Goal: Task Accomplishment & Management: Manage account settings

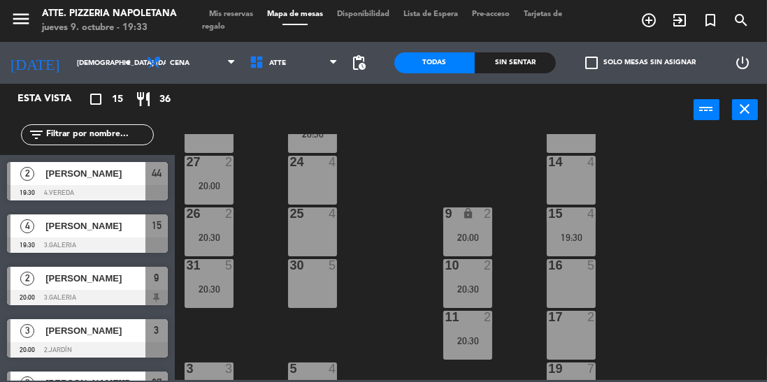
scroll to position [258, 0]
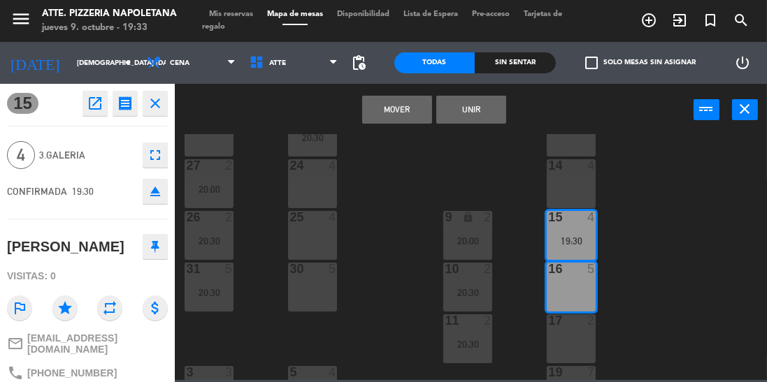
click at [657, 250] on div "43 2 20:30 42 lock 4 41B lock 4 44 2 19:30 40 lock 2 12 lock 2 13 lock 2 29 2 2…" at bounding box center [474, 257] width 584 height 246
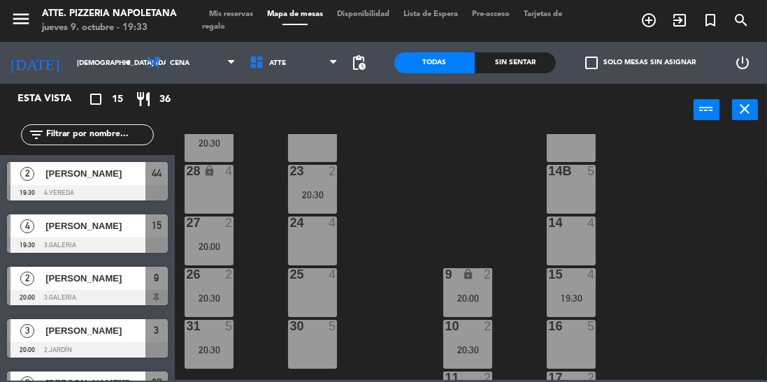
scroll to position [200, 0]
click at [572, 190] on div "14B 5" at bounding box center [571, 190] width 49 height 49
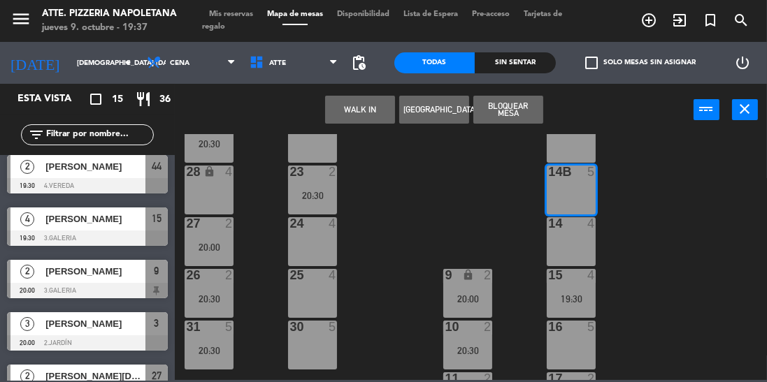
scroll to position [0, 0]
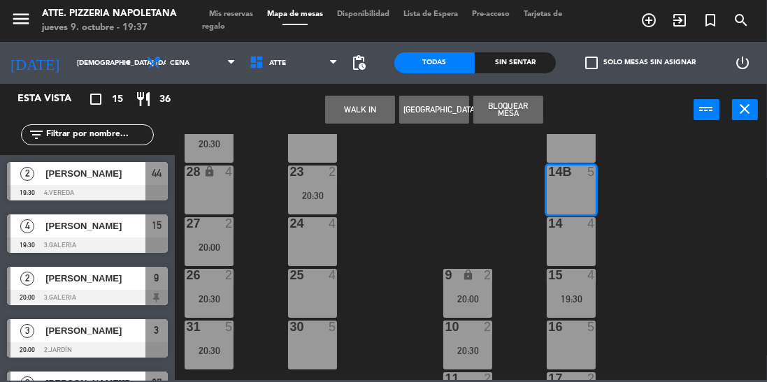
click at [110, 173] on span "[PERSON_NAME]" at bounding box center [95, 173] width 100 height 15
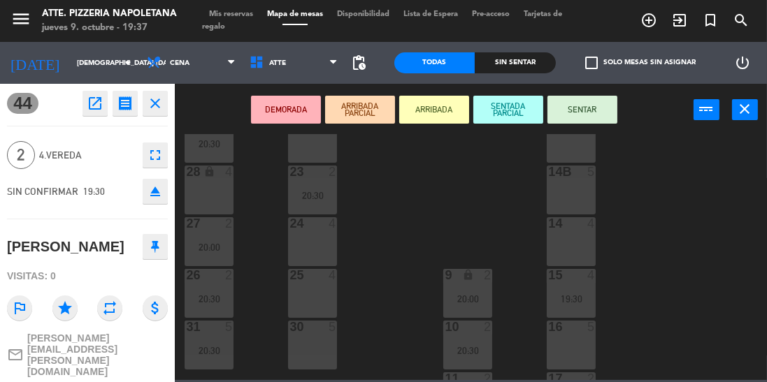
click at [159, 101] on icon "close" at bounding box center [155, 103] width 17 height 17
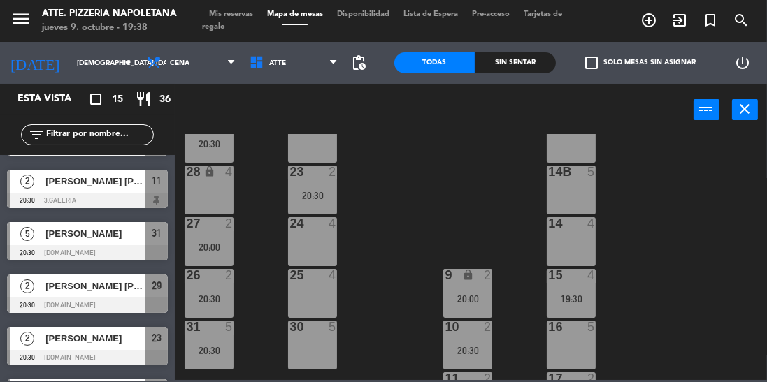
scroll to position [255, 0]
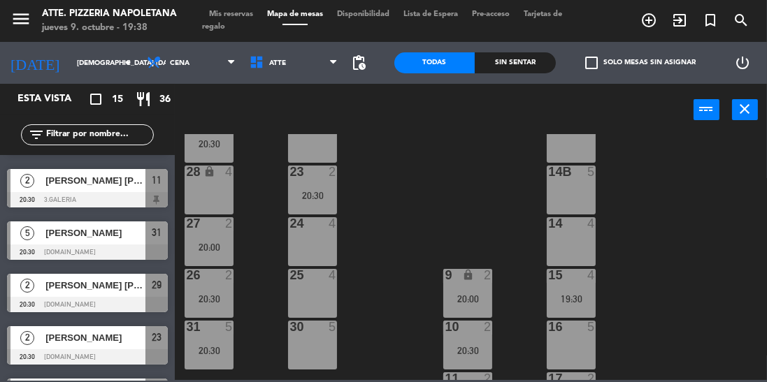
click at [29, 229] on span "5" at bounding box center [27, 233] width 14 height 14
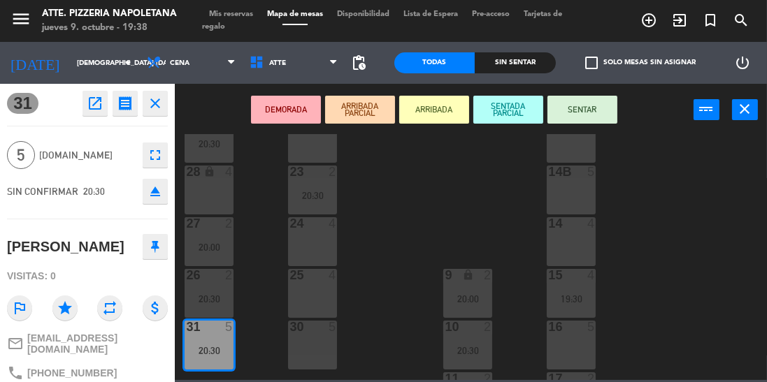
click at [157, 92] on button "close" at bounding box center [155, 103] width 25 height 25
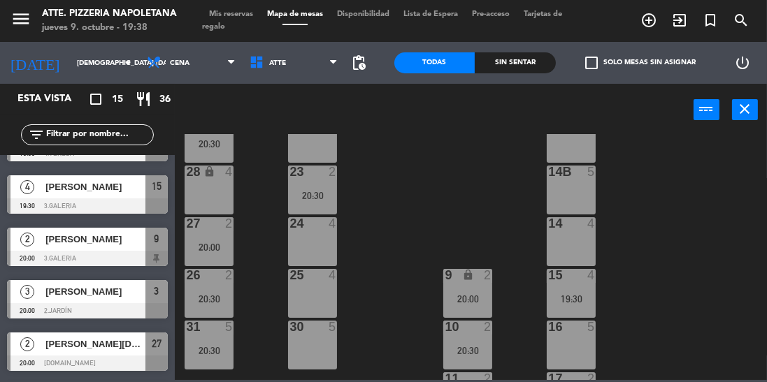
scroll to position [0, 0]
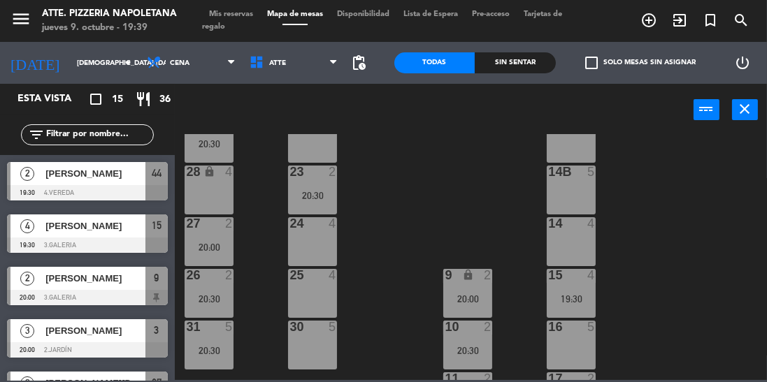
click at [95, 172] on span "[PERSON_NAME]" at bounding box center [95, 173] width 100 height 15
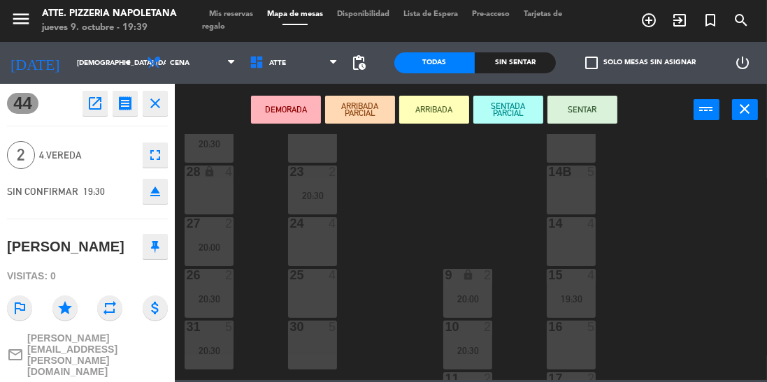
click at [588, 108] on button "SENTAR" at bounding box center [582, 110] width 70 height 28
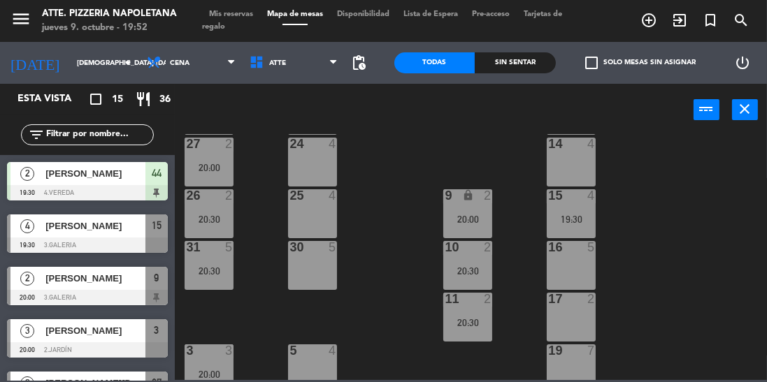
scroll to position [280, 0]
click at [755, 236] on div "43 2 20:30 42 lock 4 41B lock 4 44 2 19:30 40 lock 2 12 lock 2 13 lock 2 29 2 2…" at bounding box center [474, 257] width 584 height 246
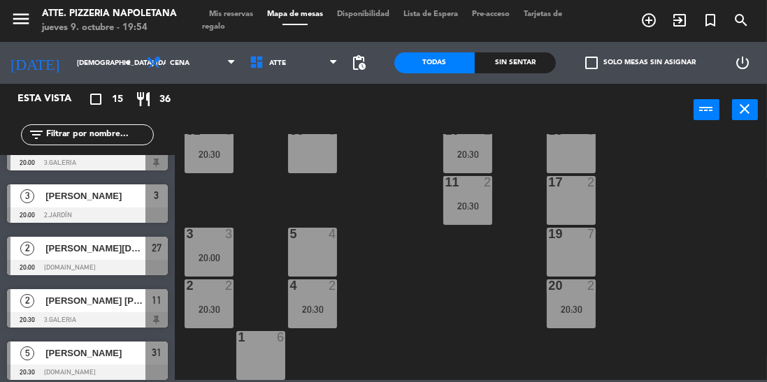
scroll to position [138, 0]
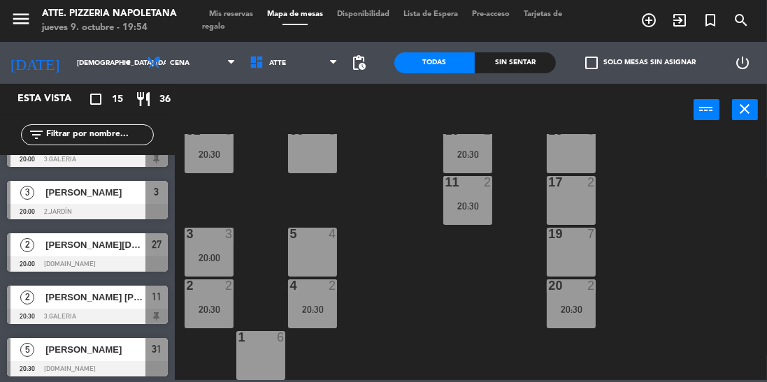
click at [70, 194] on span "[PERSON_NAME]" at bounding box center [95, 192] width 100 height 15
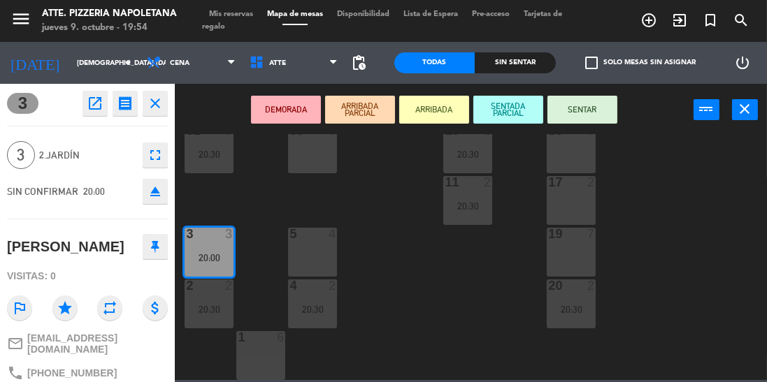
click at [601, 104] on button "SENTAR" at bounding box center [582, 110] width 70 height 28
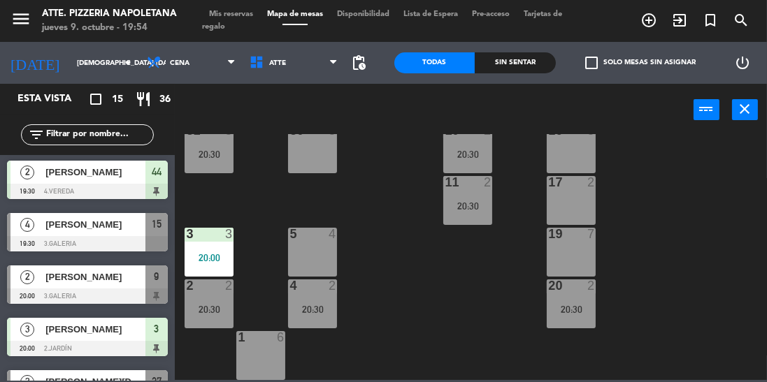
scroll to position [0, 0]
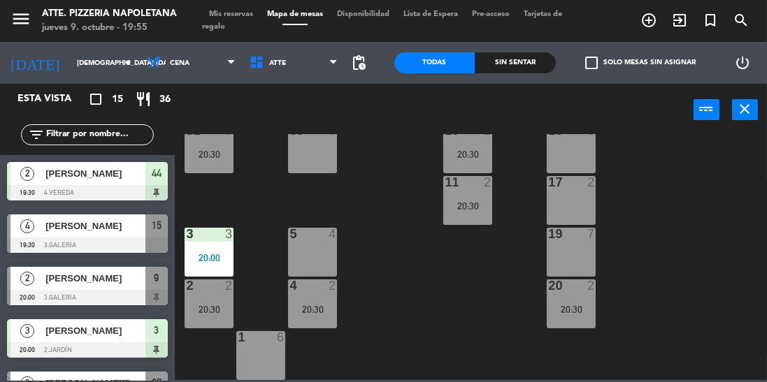
click at [231, 11] on span "Mis reservas" at bounding box center [231, 14] width 58 height 8
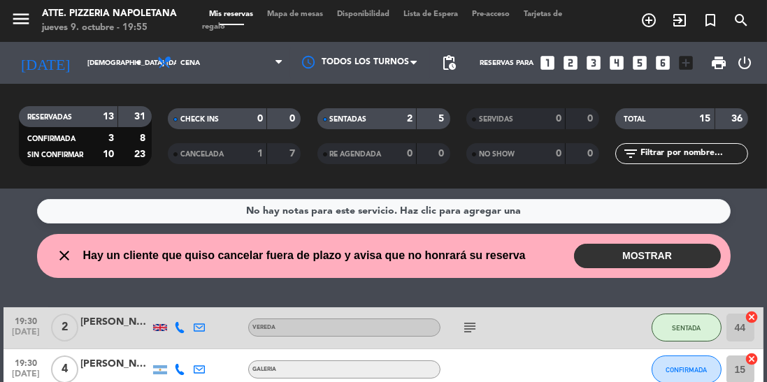
click at [475, 324] on icon "subject" at bounding box center [469, 327] width 17 height 17
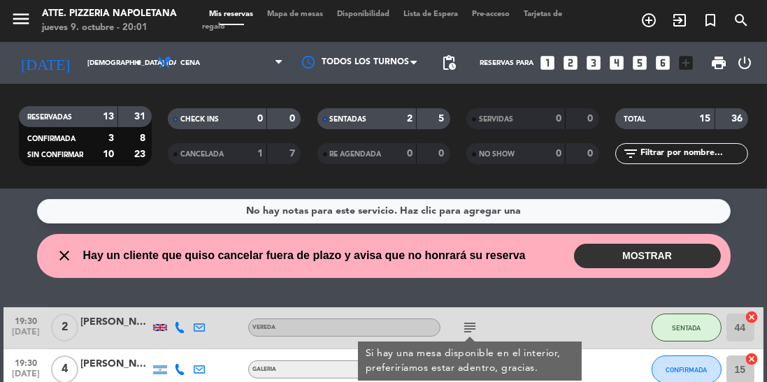
click at [65, 252] on icon "close" at bounding box center [65, 255] width 17 height 17
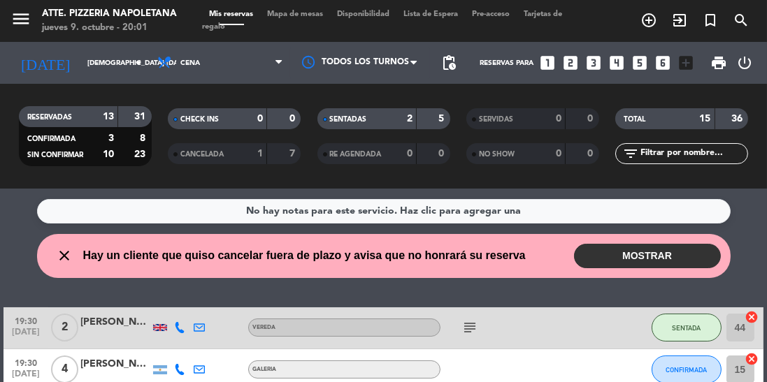
click at [69, 259] on icon "close" at bounding box center [65, 255] width 17 height 17
click at [68, 253] on icon "close" at bounding box center [65, 255] width 17 height 17
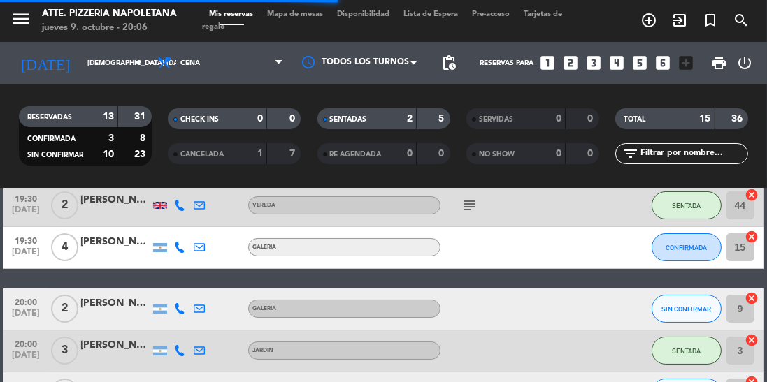
scroll to position [139, 0]
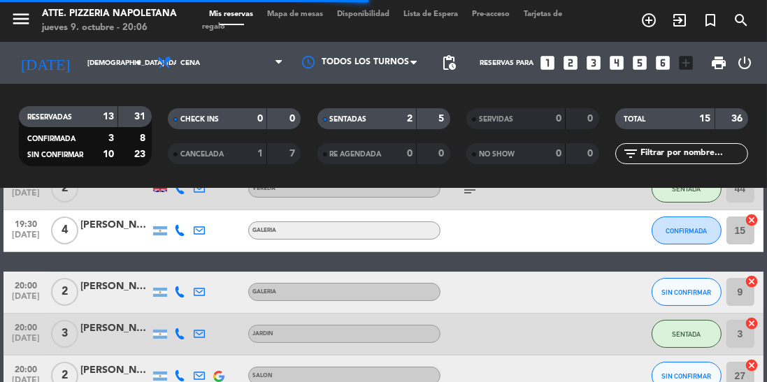
click at [312, 35] on div "menu Atte. Pizzeria Napoletana jueves 9. octubre - 20:06 Mis reservas Mapa de m…" at bounding box center [383, 21] width 767 height 42
click at [320, 17] on span "Mapa de mesas" at bounding box center [295, 14] width 70 height 8
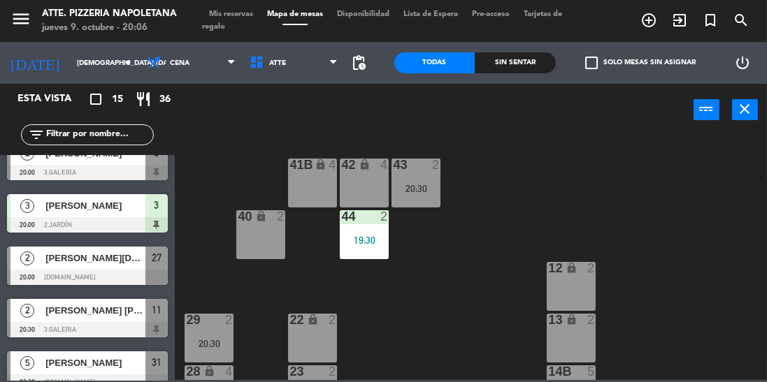
scroll to position [127, 0]
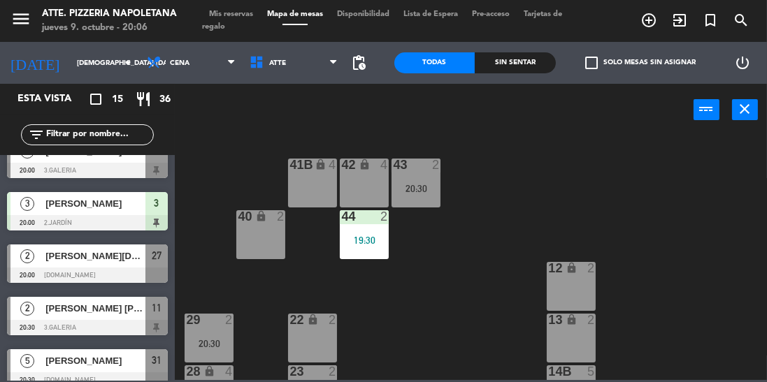
click at [103, 262] on span "[PERSON_NAME][DATE]" at bounding box center [95, 256] width 100 height 15
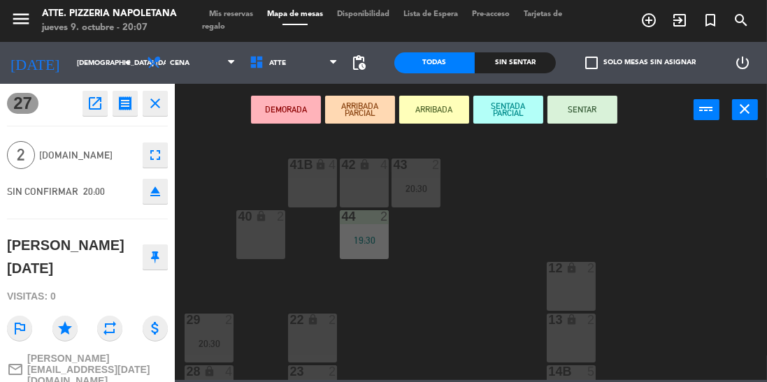
click at [572, 110] on button "SENTAR" at bounding box center [582, 110] width 70 height 28
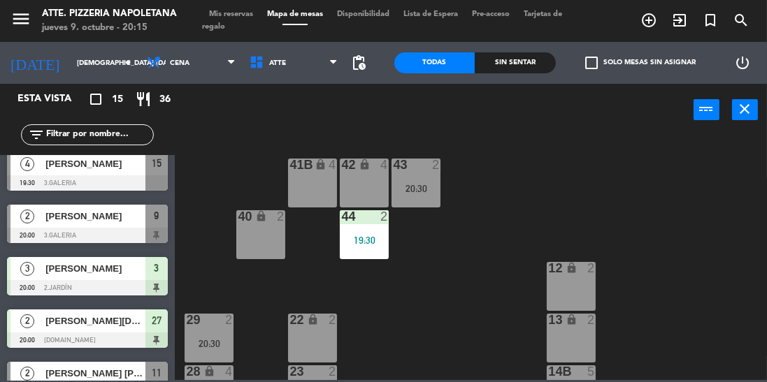
scroll to position [0, 0]
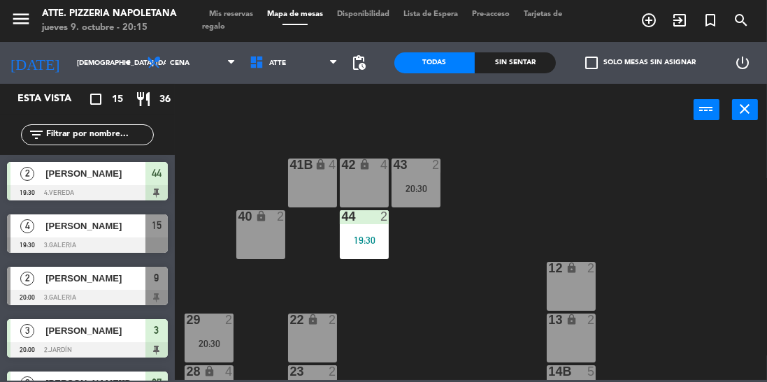
click at [99, 239] on div at bounding box center [87, 245] width 161 height 15
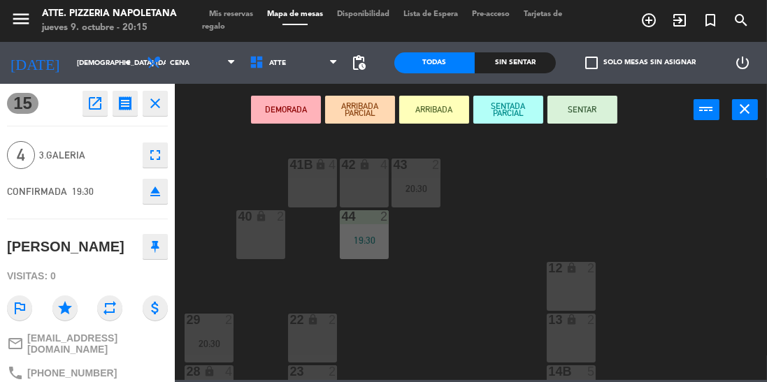
click at [735, 114] on button "close" at bounding box center [745, 109] width 26 height 21
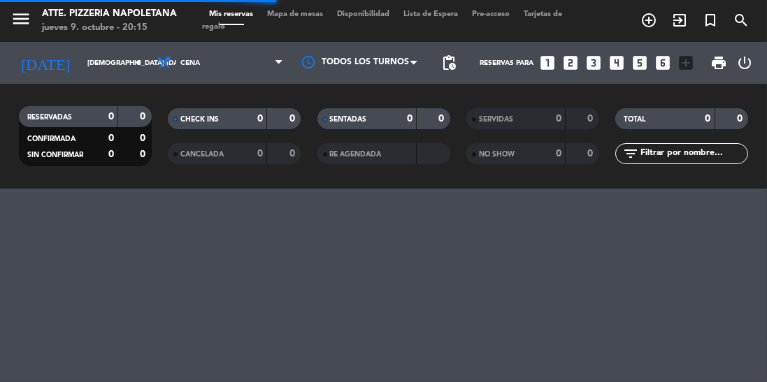
click at [294, 11] on span "Mapa de mesas" at bounding box center [295, 14] width 70 height 8
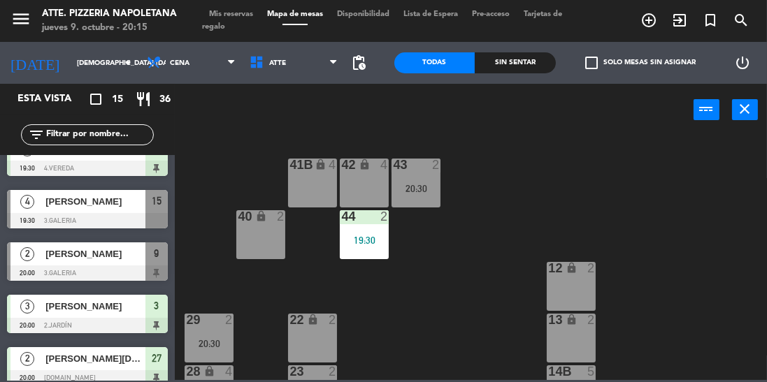
scroll to position [33, 0]
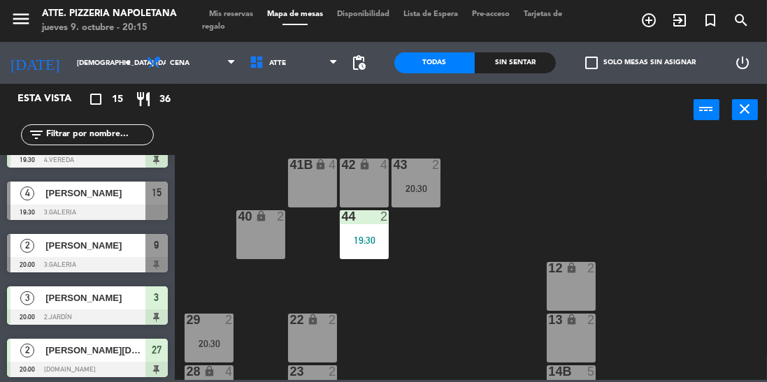
click at [116, 254] on div "[PERSON_NAME]" at bounding box center [94, 245] width 101 height 23
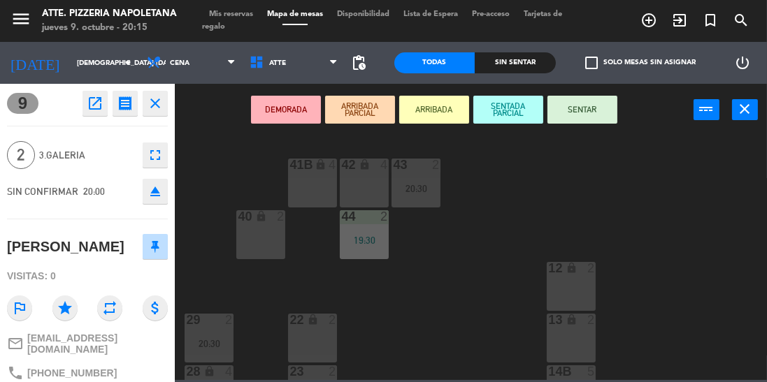
click at [590, 112] on button "SENTAR" at bounding box center [582, 110] width 70 height 28
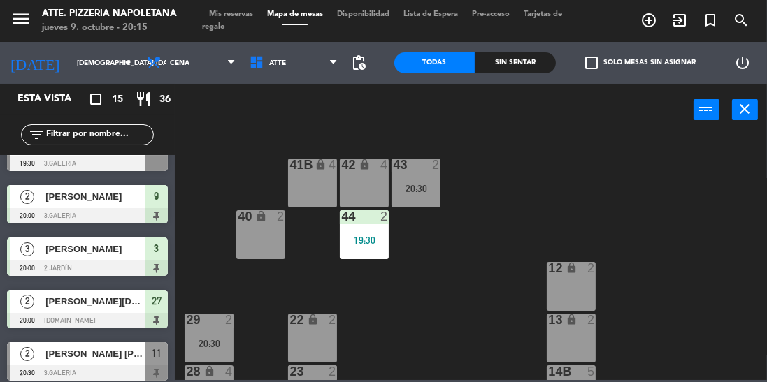
scroll to position [87, 0]
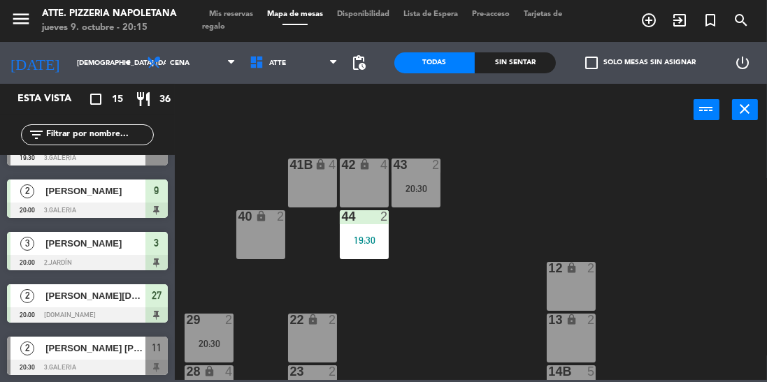
click at [118, 303] on span "[PERSON_NAME][DATE]" at bounding box center [95, 296] width 100 height 15
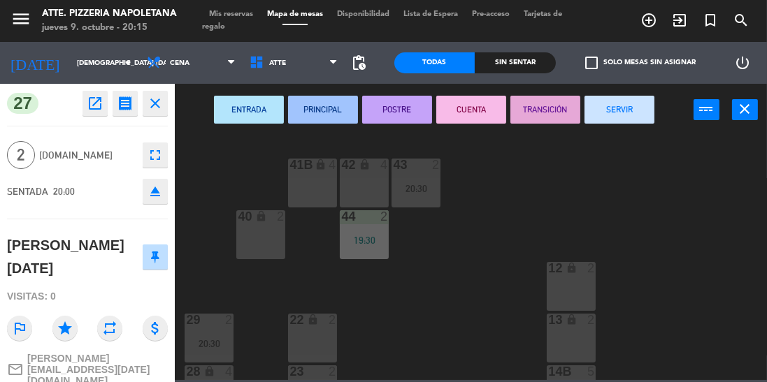
click at [154, 95] on icon "close" at bounding box center [155, 103] width 17 height 17
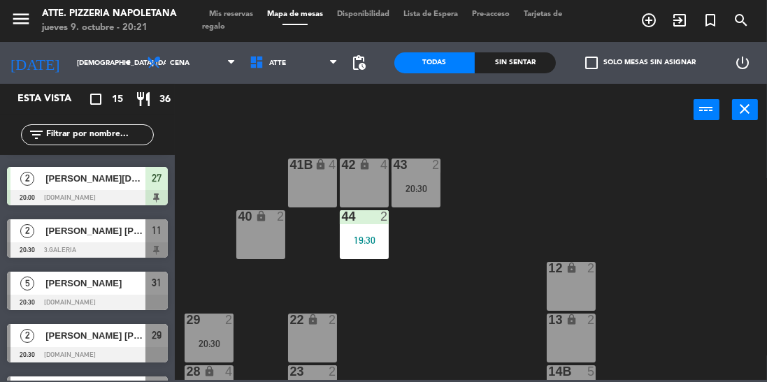
scroll to position [205, 0]
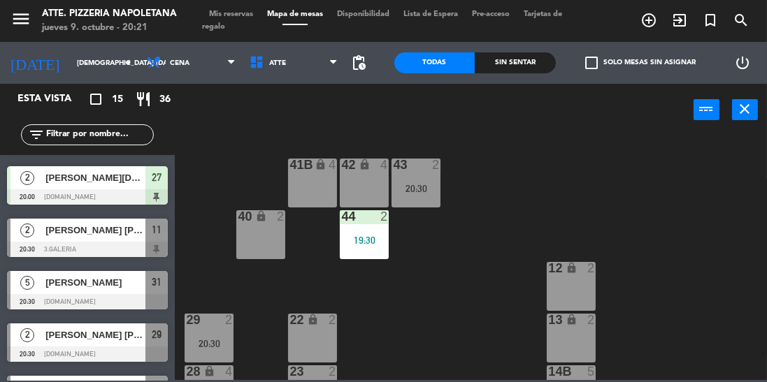
click at [122, 278] on span "[PERSON_NAME]" at bounding box center [95, 282] width 100 height 15
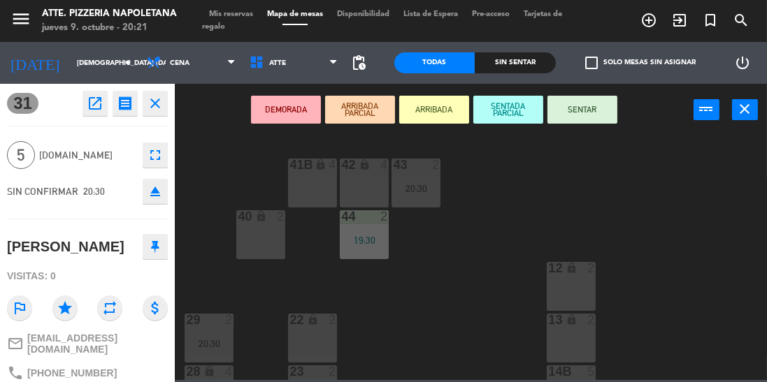
click at [574, 108] on button "SENTAR" at bounding box center [582, 110] width 70 height 28
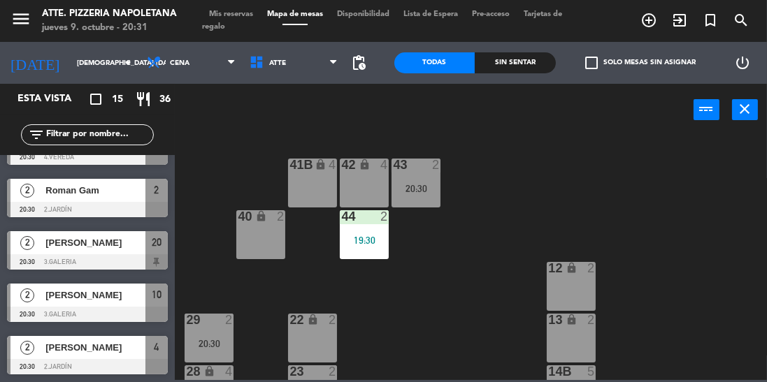
scroll to position [0, 0]
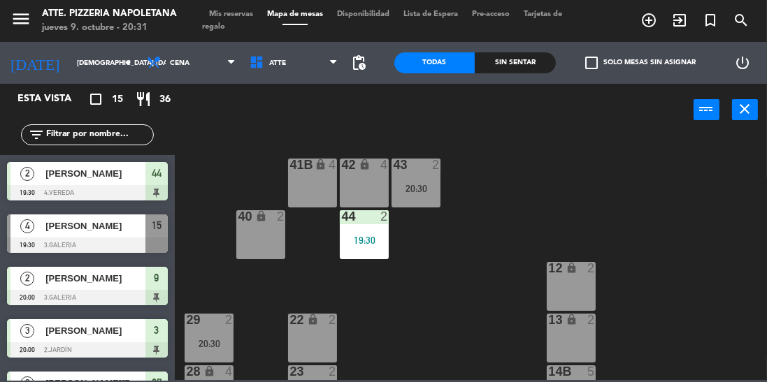
click at [232, 12] on span "Mis reservas" at bounding box center [231, 14] width 58 height 8
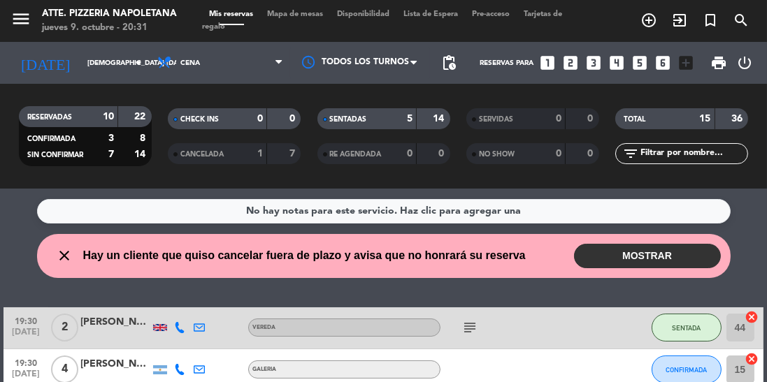
click at [63, 256] on icon "close" at bounding box center [65, 255] width 17 height 17
click at [57, 258] on icon "close" at bounding box center [65, 255] width 17 height 17
click at [59, 253] on icon "close" at bounding box center [65, 255] width 17 height 17
click at [222, 154] on span "CANCELADA" at bounding box center [201, 154] width 43 height 7
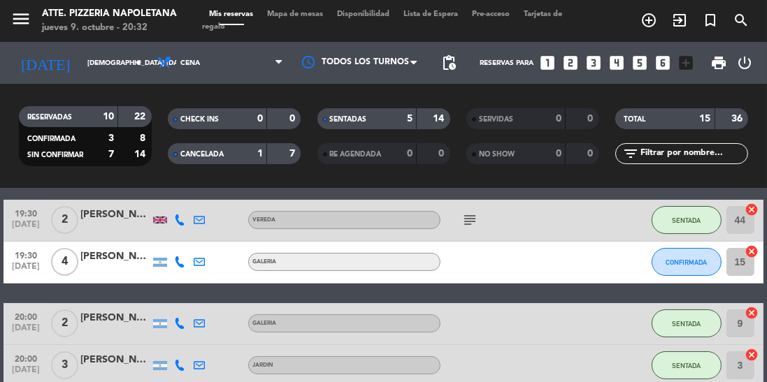
scroll to position [110, 0]
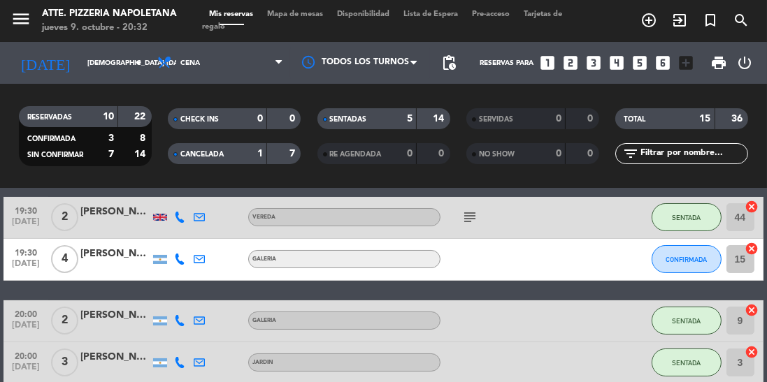
click at [301, 13] on span "Mapa de mesas" at bounding box center [295, 14] width 70 height 8
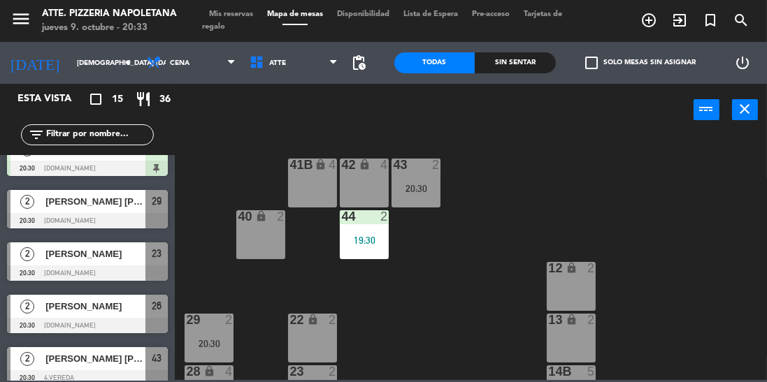
scroll to position [345, 0]
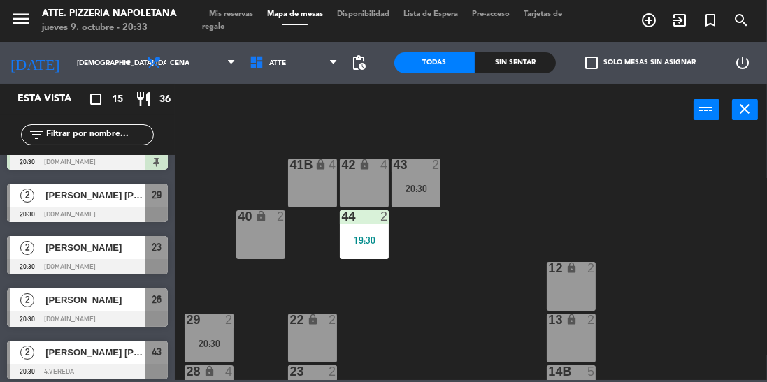
click at [80, 201] on span "[PERSON_NAME] [PERSON_NAME] testi" at bounding box center [95, 195] width 100 height 15
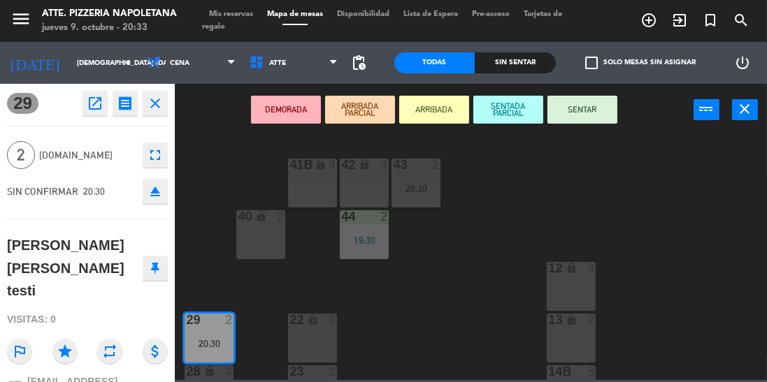
click at [586, 113] on button "SENTAR" at bounding box center [582, 110] width 70 height 28
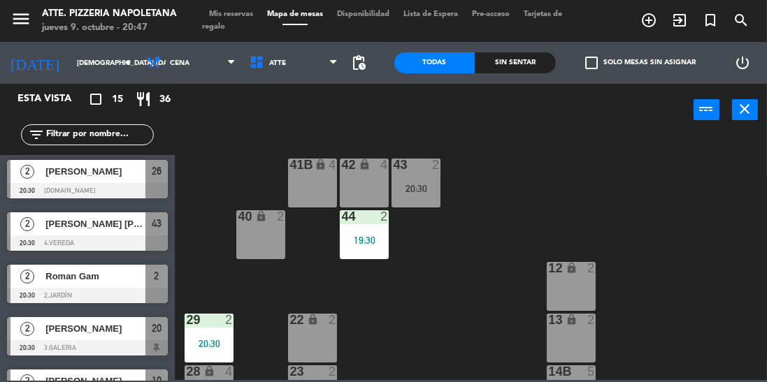
scroll to position [477, 0]
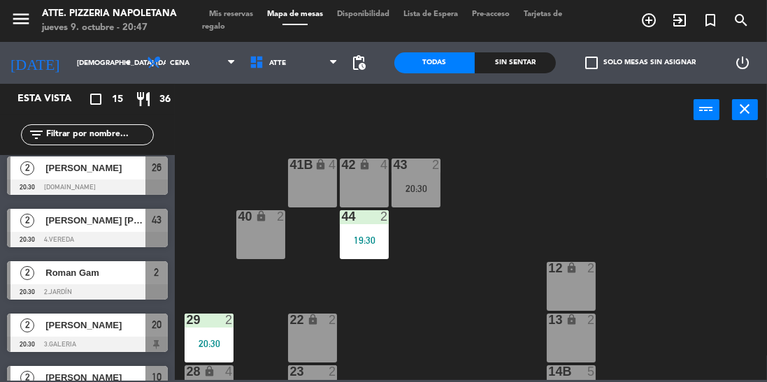
click at [62, 327] on span "[PERSON_NAME]" at bounding box center [95, 325] width 100 height 15
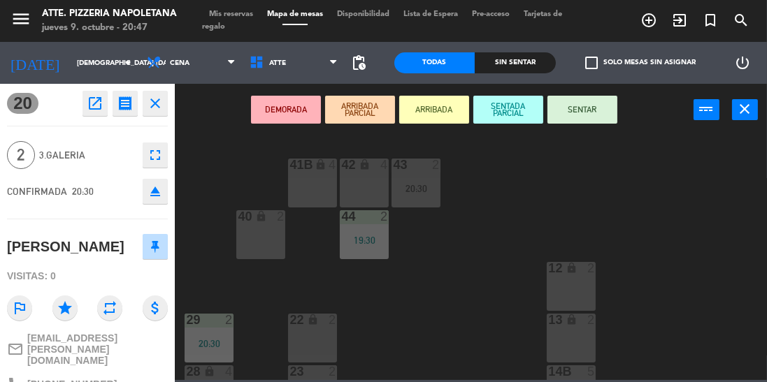
click at [597, 111] on button "SENTAR" at bounding box center [582, 110] width 70 height 28
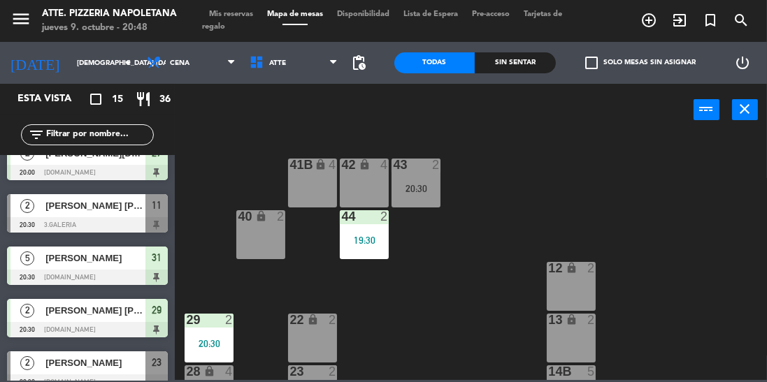
scroll to position [231, 0]
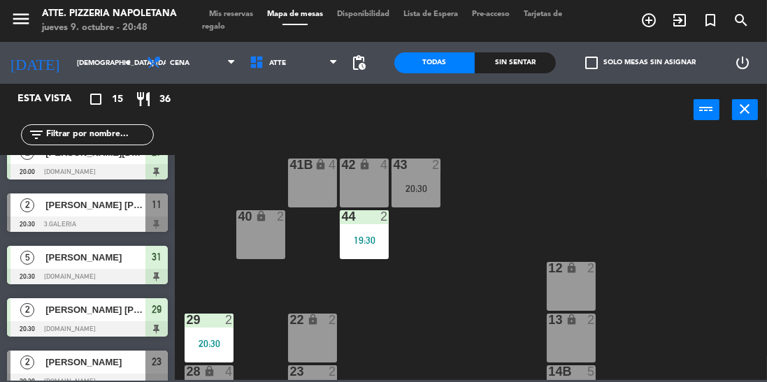
click at [63, 213] on div "[PERSON_NAME] [PERSON_NAME]" at bounding box center [94, 205] width 101 height 23
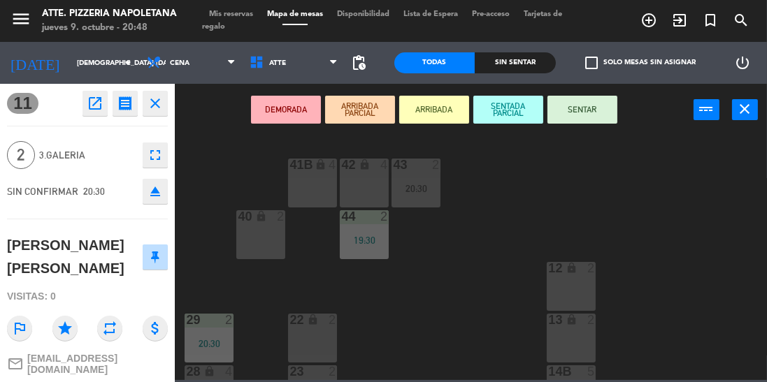
click at [588, 101] on button "SENTAR" at bounding box center [582, 110] width 70 height 28
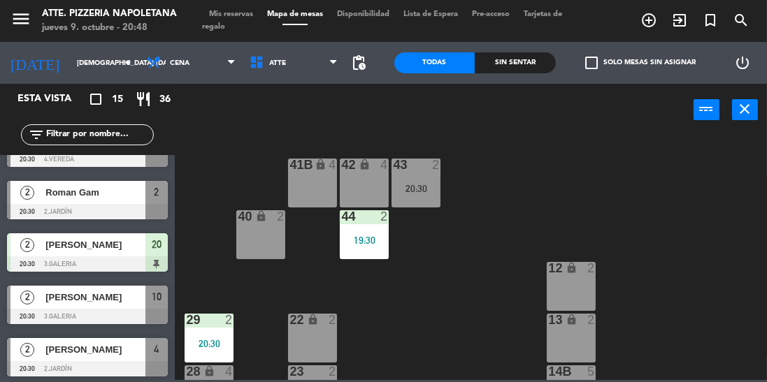
scroll to position [560, 0]
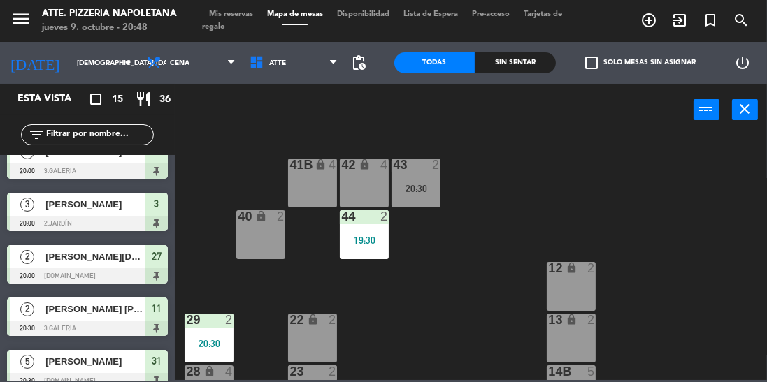
click at [499, 65] on div "Sin sentar" at bounding box center [515, 62] width 81 height 21
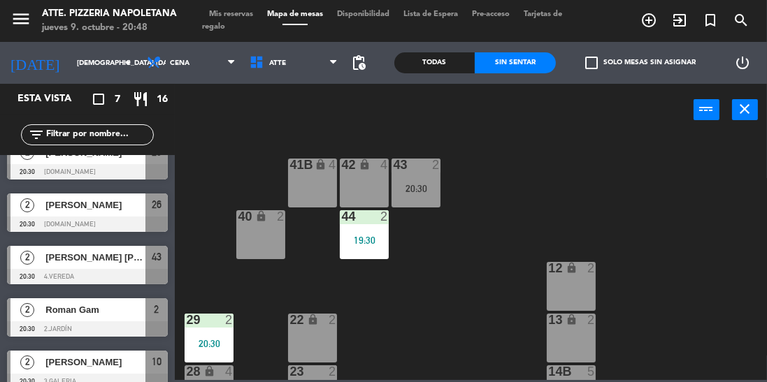
scroll to position [0, 0]
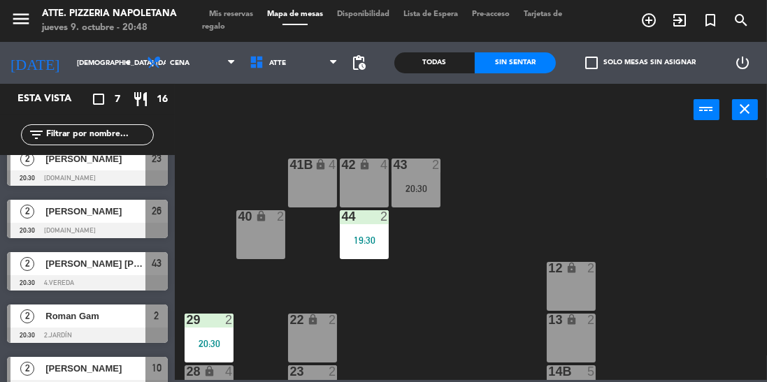
click at [458, 56] on div "Todas" at bounding box center [434, 62] width 81 height 21
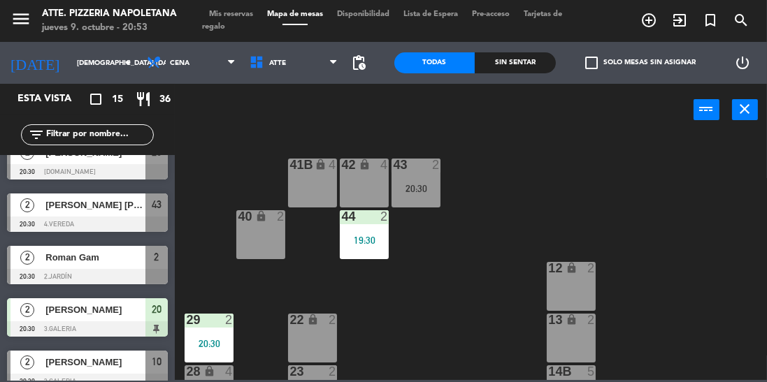
scroll to position [560, 0]
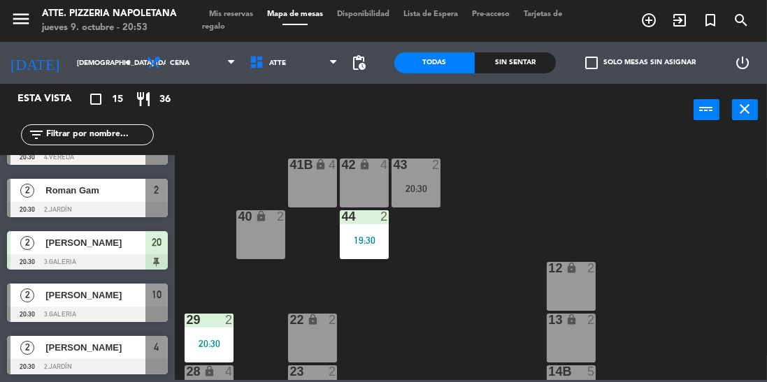
click at [64, 348] on span "[PERSON_NAME]" at bounding box center [95, 347] width 100 height 15
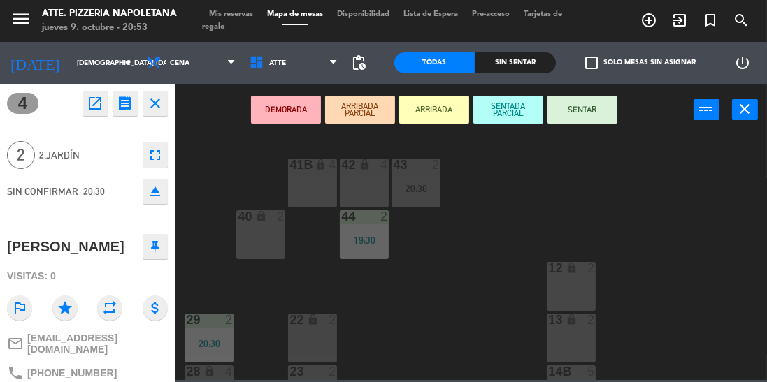
click at [182, 106] on div "4 open_in_new receipt 8:30 PM jue., [DATE] 2 personas [PERSON_NAME] Mesa 4 EXPE…" at bounding box center [88, 233] width 196 height 298
click at [165, 101] on button "close" at bounding box center [155, 103] width 25 height 25
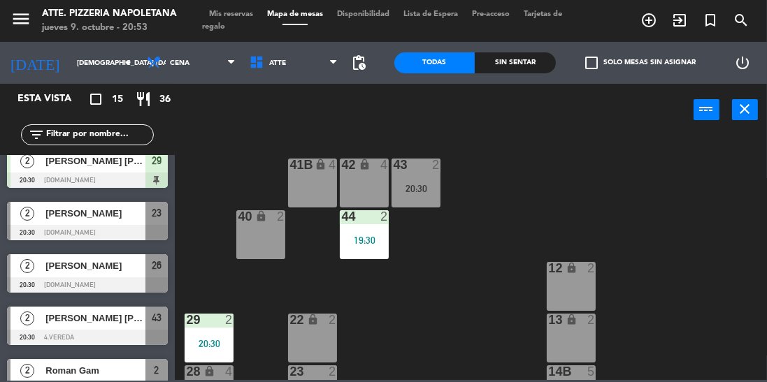
scroll to position [370, 0]
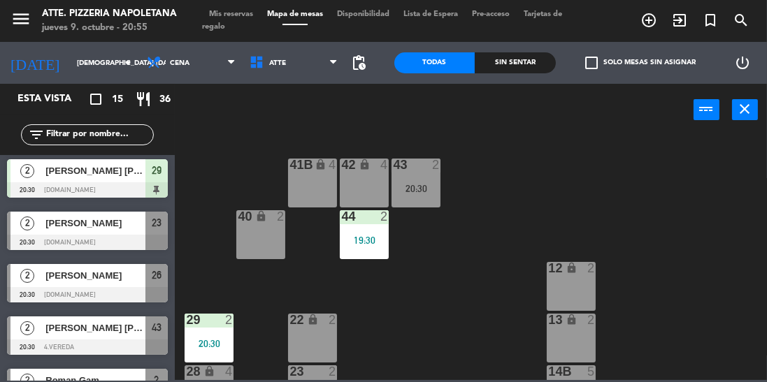
click at [391, 331] on div "43 2 20:30 42 lock 4 41B lock 4 44 2 19:30 40 lock 2 12 lock 2 13 lock 2 29 2 2…" at bounding box center [474, 257] width 584 height 246
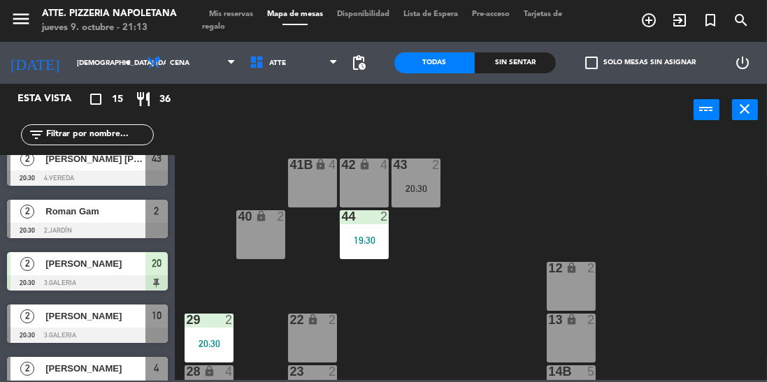
scroll to position [560, 0]
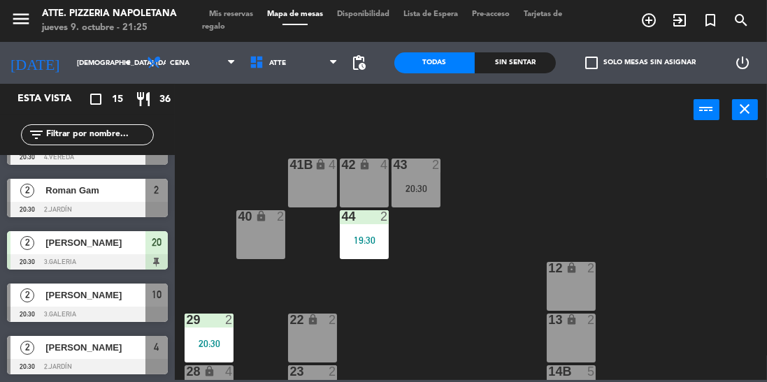
click at [74, 203] on div at bounding box center [87, 209] width 161 height 15
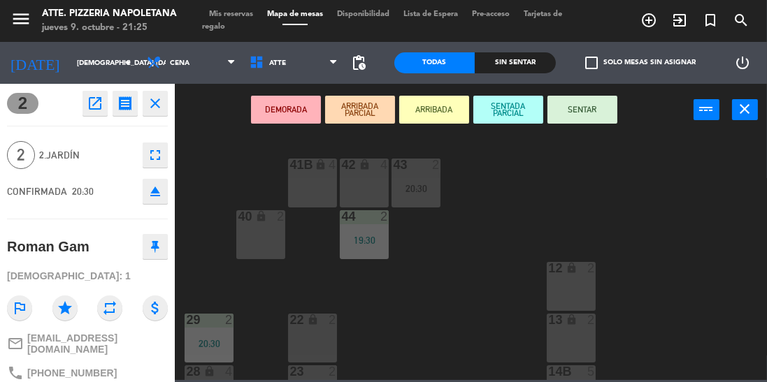
click at [585, 106] on button "SENTAR" at bounding box center [582, 110] width 70 height 28
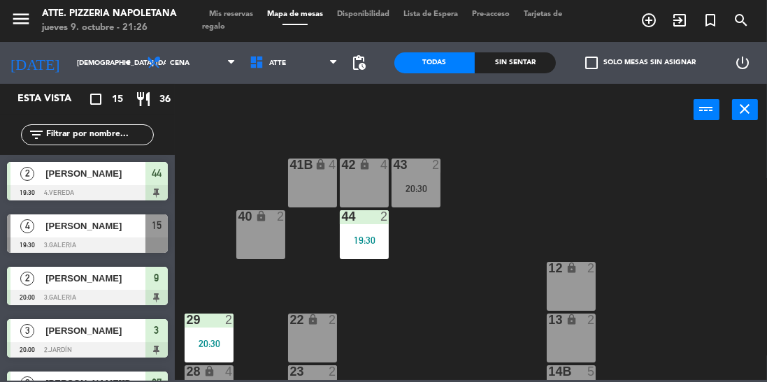
scroll to position [8, 0]
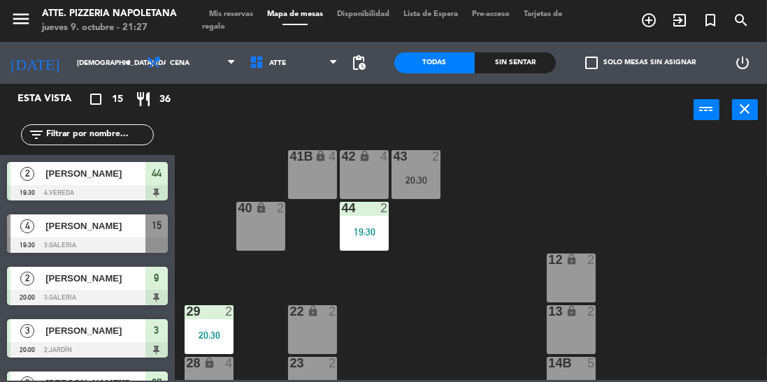
click at [99, 71] on input "[DEMOGRAPHIC_DATA] [DATE]" at bounding box center [121, 63] width 103 height 22
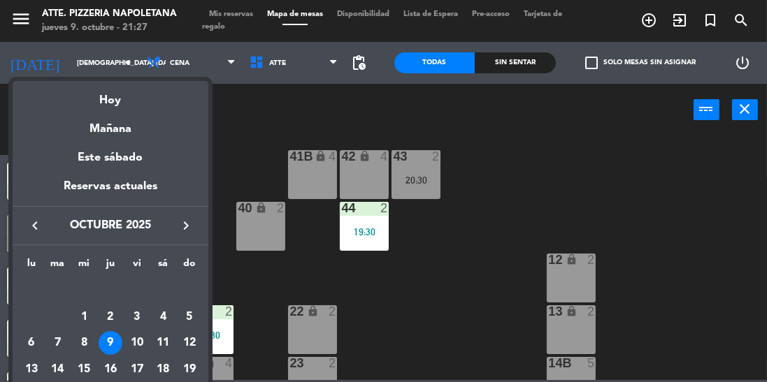
click at [132, 345] on div "10" at bounding box center [137, 343] width 24 height 24
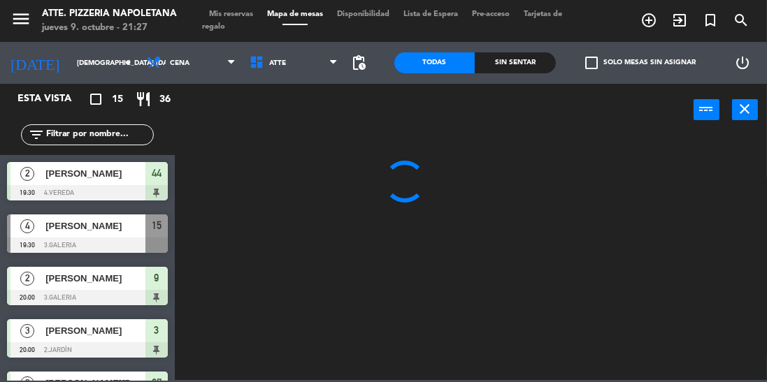
type input "vie. [DATE]"
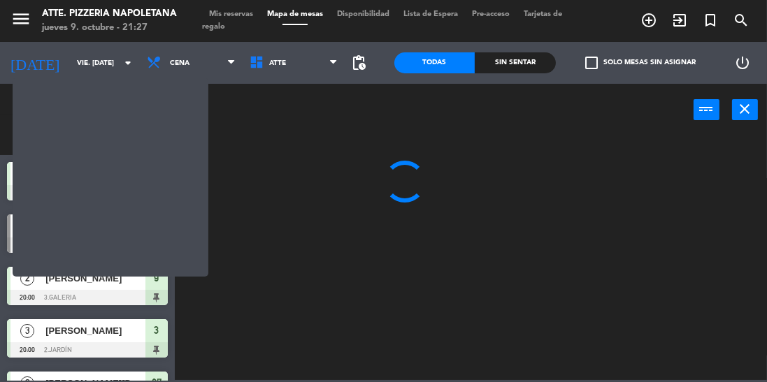
scroll to position [0, 0]
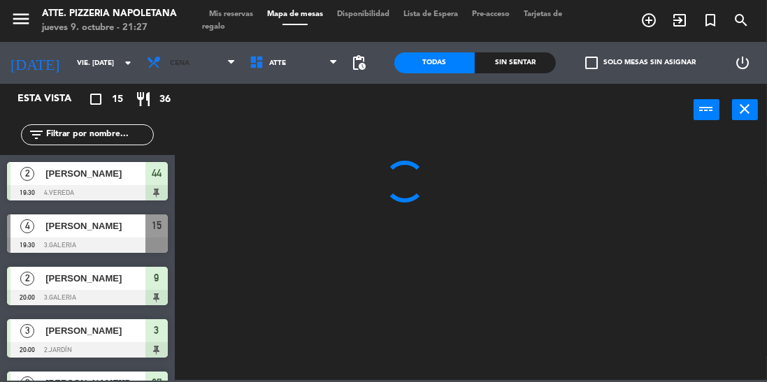
click at [197, 59] on span "Cena" at bounding box center [191, 63] width 103 height 31
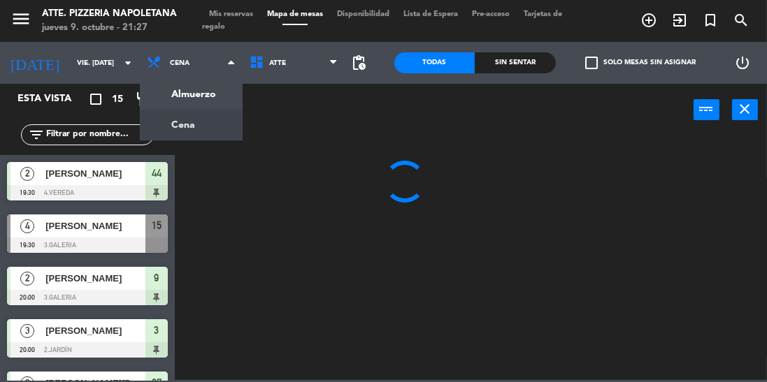
click at [182, 100] on ng-component "menu Atte. Pizzeria Napoletana jueves 9. octubre - 21:27 Mis reservas Mapa de m…" at bounding box center [383, 190] width 767 height 380
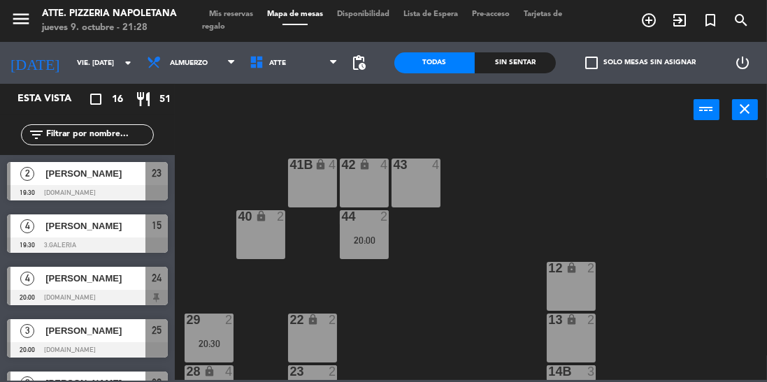
click at [243, 18] on div "Mis reservas Mapa de mesas Disponibilidad Lista de Espera Pre-acceso Tarjetas d…" at bounding box center [383, 20] width 363 height 25
click at [238, 12] on span "Mis reservas" at bounding box center [231, 14] width 58 height 8
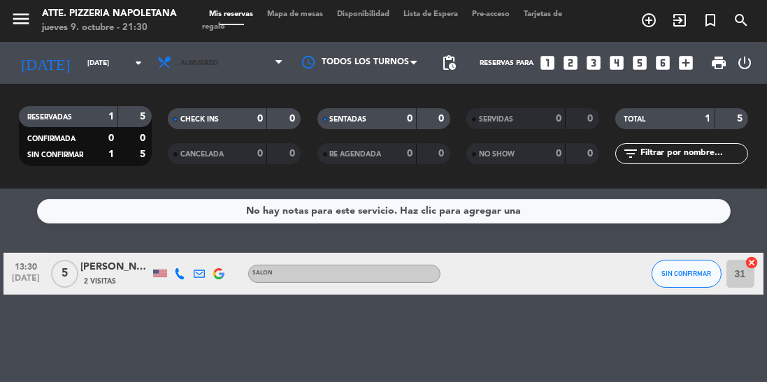
click at [217, 59] on span "Almuerzo" at bounding box center [199, 63] width 38 height 8
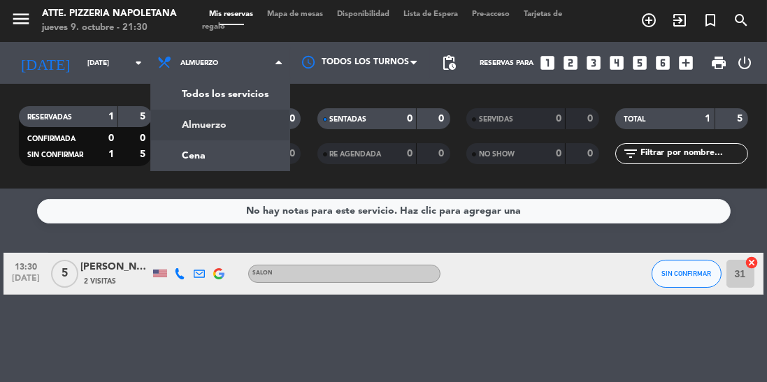
click at [210, 160] on div "menu Atte. Pizzeria Napoletana jueves 9. octubre - 21:30 Mis reservas Mapa de m…" at bounding box center [383, 94] width 767 height 189
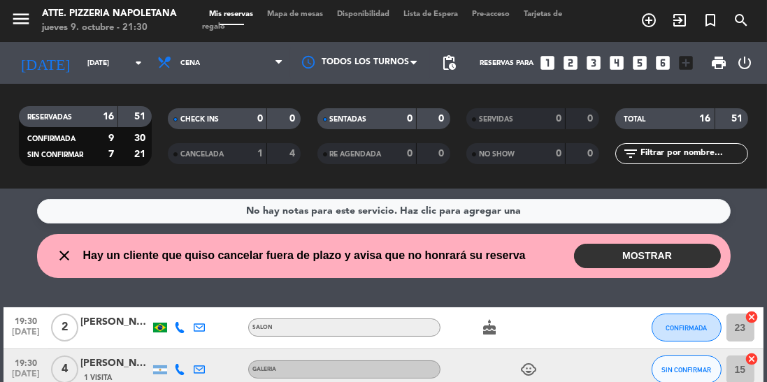
click at [665, 253] on button "MOSTRAR" at bounding box center [647, 256] width 147 height 24
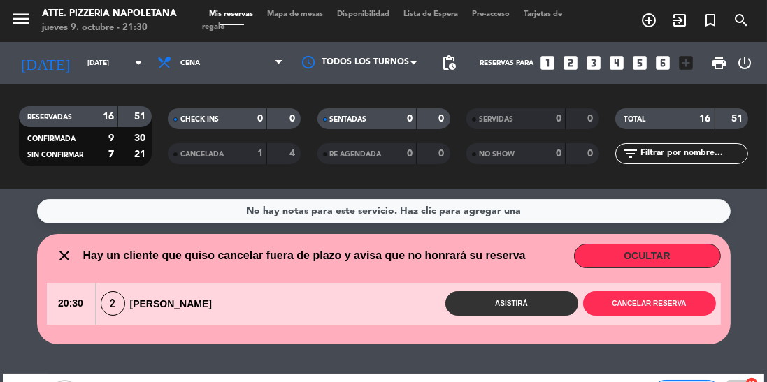
click at [658, 255] on button "OCULTAR" at bounding box center [647, 256] width 147 height 24
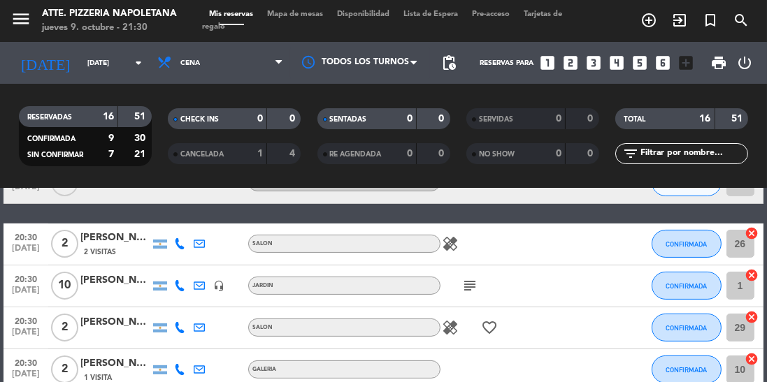
scroll to position [470, 0]
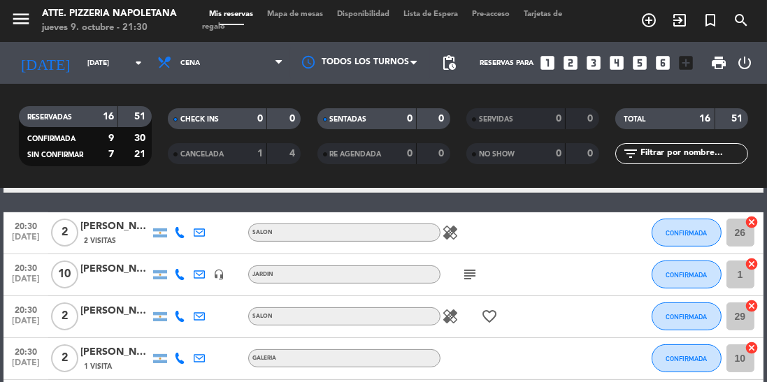
click at [456, 319] on icon "healing" at bounding box center [450, 316] width 17 height 17
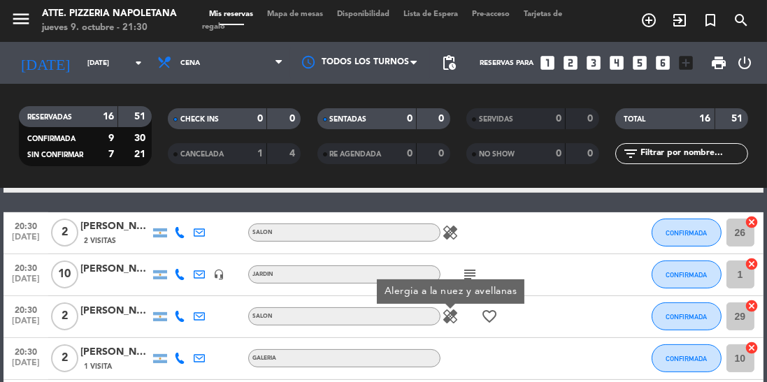
click at [457, 234] on icon "healing" at bounding box center [450, 232] width 17 height 17
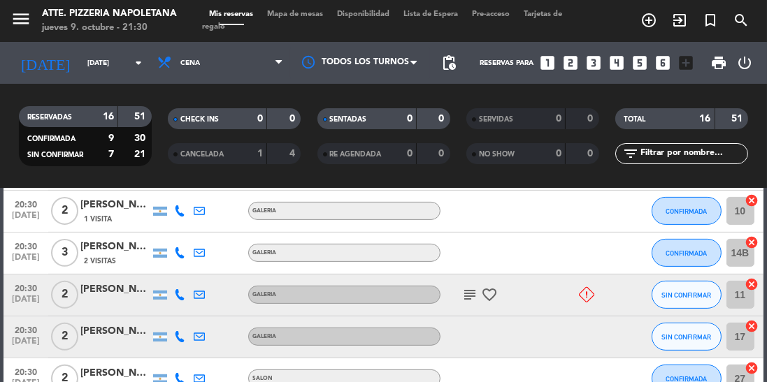
scroll to position [637, 0]
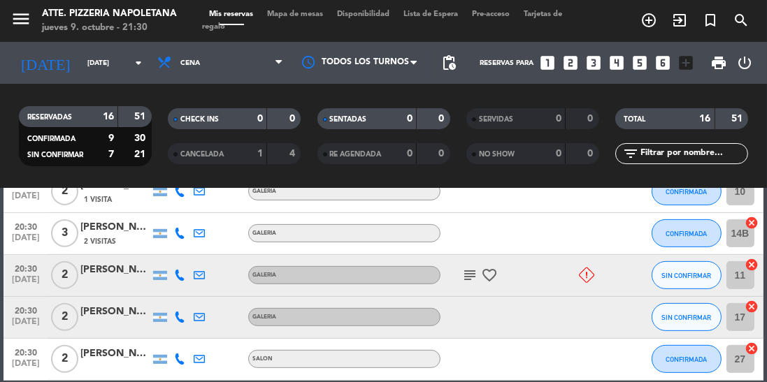
click at [465, 280] on icon "subject" at bounding box center [469, 275] width 17 height 17
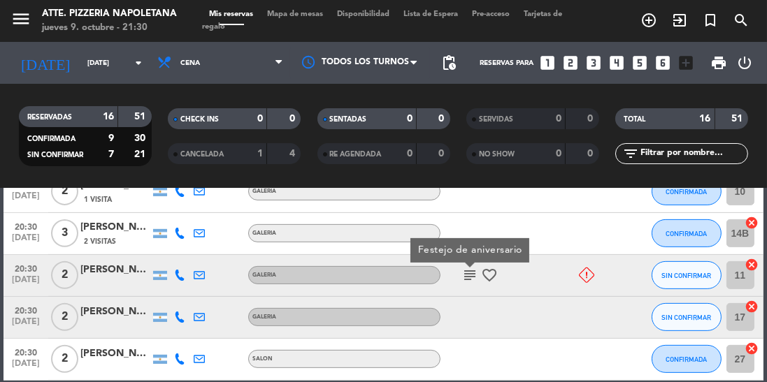
click at [493, 275] on icon "favorite_border" at bounding box center [489, 275] width 17 height 17
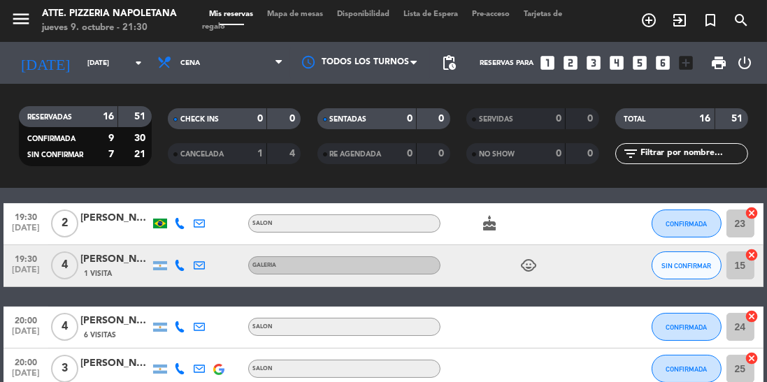
scroll to position [116, 0]
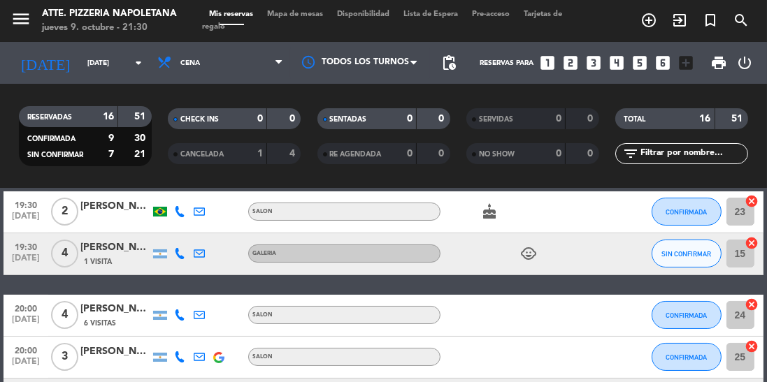
click at [496, 212] on icon "cake" at bounding box center [489, 211] width 17 height 17
click at [533, 254] on icon "child_care" at bounding box center [528, 253] width 17 height 17
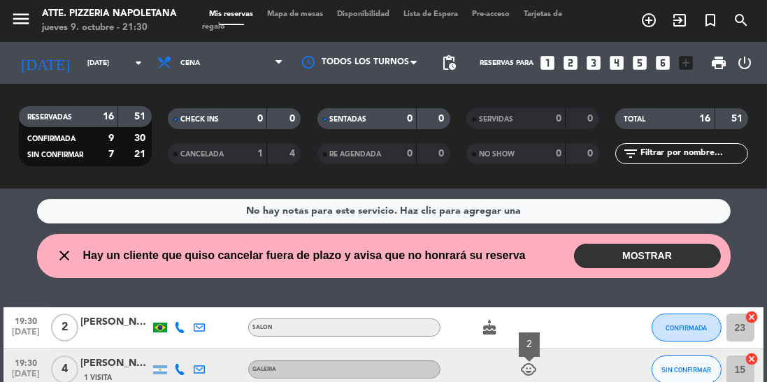
click at [133, 57] on icon "arrow_drop_down" at bounding box center [138, 63] width 17 height 17
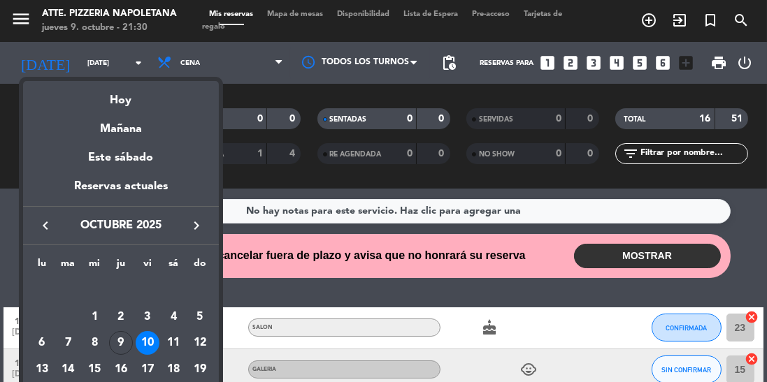
click at [120, 345] on div "9" at bounding box center [121, 343] width 24 height 24
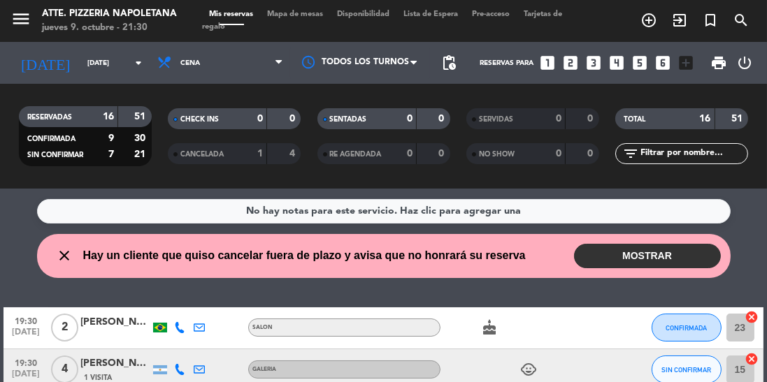
type input "[DEMOGRAPHIC_DATA] [DATE]"
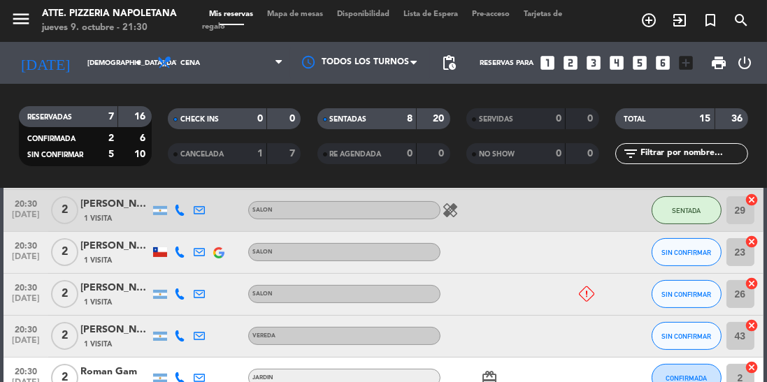
scroll to position [404, 0]
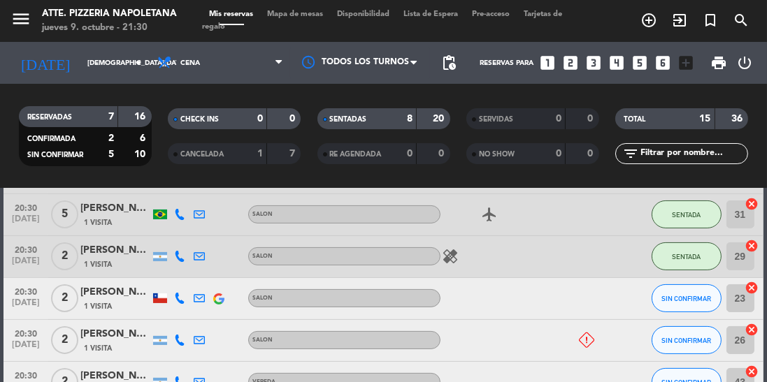
click at [454, 250] on icon "healing" at bounding box center [450, 256] width 17 height 17
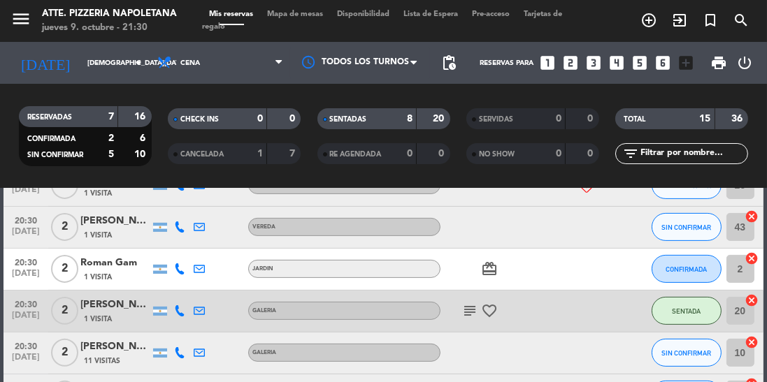
scroll to position [560, 0]
click at [468, 313] on icon "subject" at bounding box center [469, 310] width 17 height 17
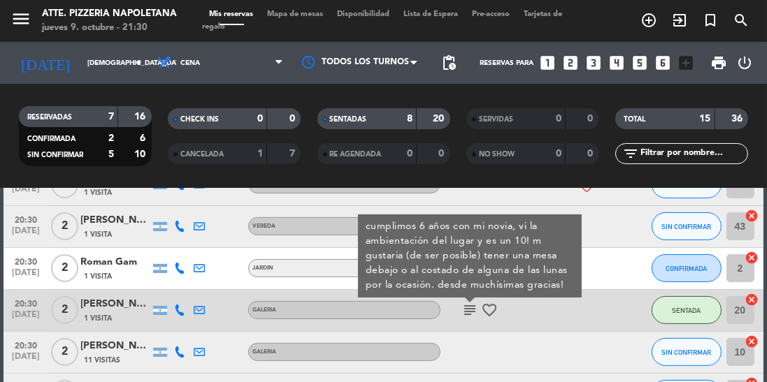
scroll to position [595, 0]
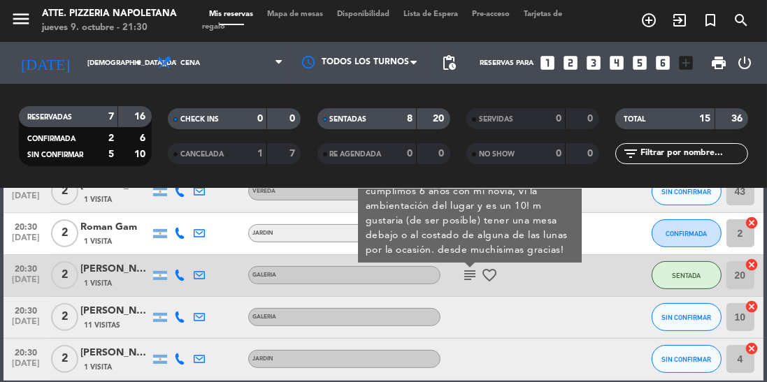
click at [493, 277] on icon "favorite_border" at bounding box center [489, 275] width 17 height 17
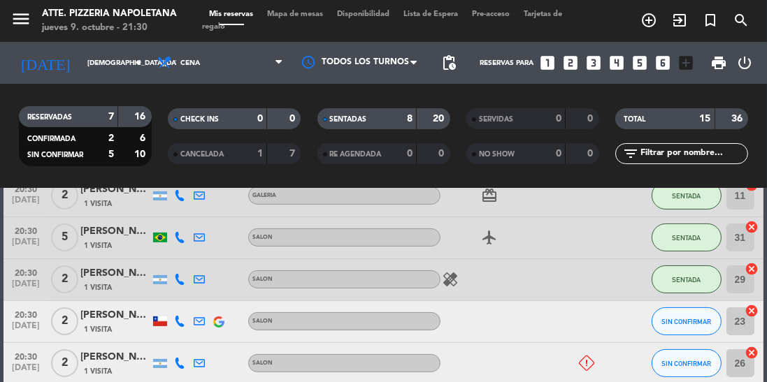
scroll to position [0, 0]
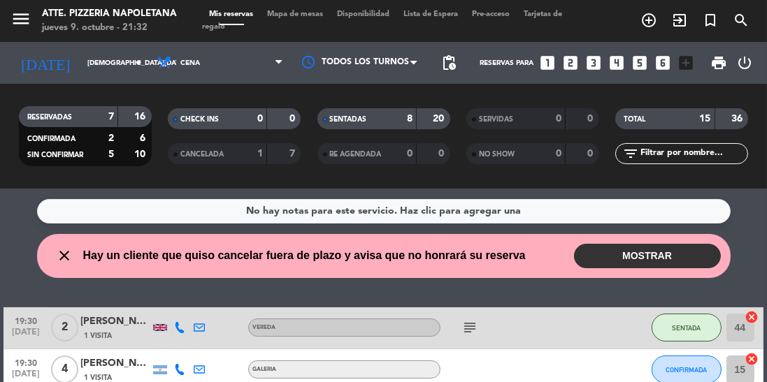
click at [319, 11] on span "Mapa de mesas" at bounding box center [295, 14] width 70 height 8
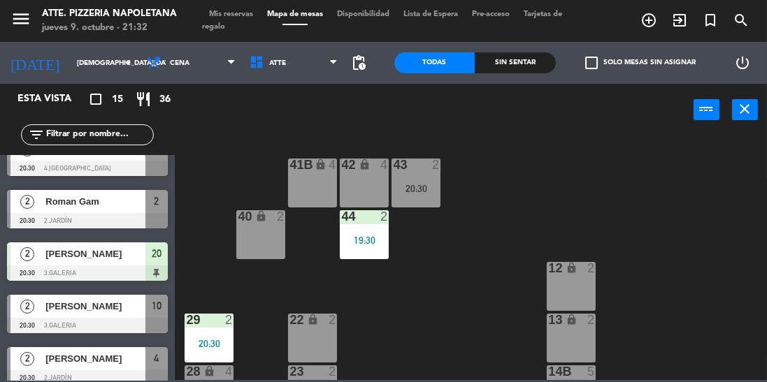
scroll to position [560, 0]
